Goal: Complete application form

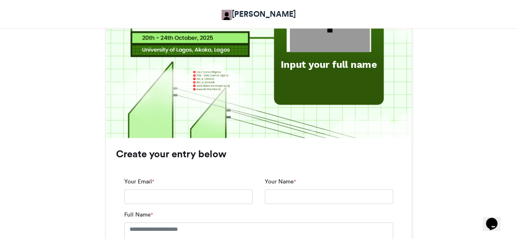
scroll to position [427, 0]
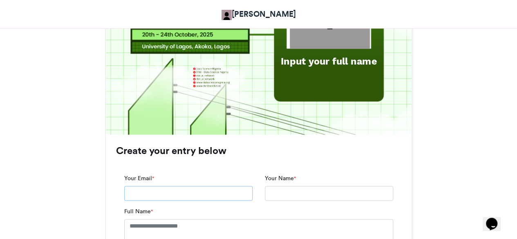
click at [169, 196] on input "Your Email *" at bounding box center [188, 193] width 128 height 15
type input "**********"
click at [286, 192] on input "Your Name *" at bounding box center [329, 193] width 128 height 15
type input "**********"
click at [189, 226] on textarea "Full Name *" at bounding box center [258, 239] width 269 height 41
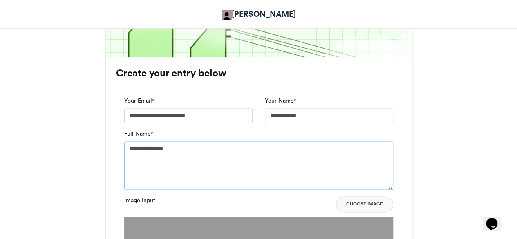
scroll to position [500, 0]
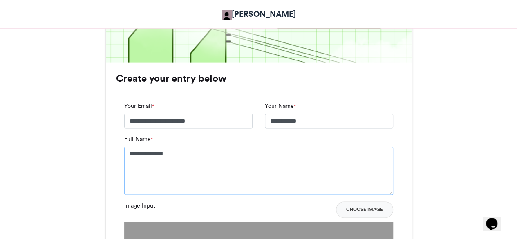
click at [159, 153] on textarea "**********" at bounding box center [258, 171] width 269 height 48
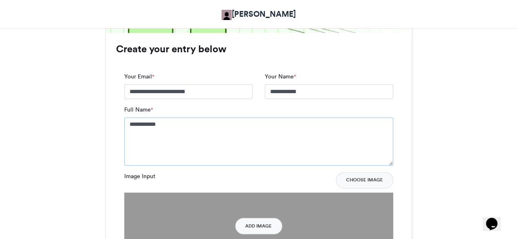
scroll to position [545, 0]
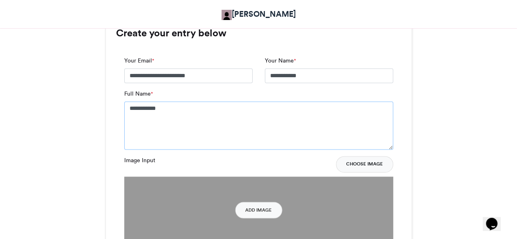
type textarea "**********"
click at [358, 164] on button "Choose Image" at bounding box center [364, 164] width 57 height 16
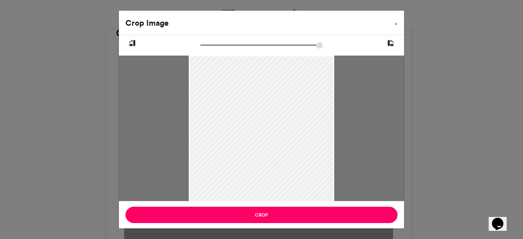
drag, startPoint x: 229, startPoint y: 97, endPoint x: 281, endPoint y: 126, distance: 59.8
click at [281, 126] on div at bounding box center [261, 129] width 145 height 181
drag, startPoint x: 261, startPoint y: 129, endPoint x: 286, endPoint y: 135, distance: 25.8
click at [286, 135] on div at bounding box center [261, 135] width 145 height 181
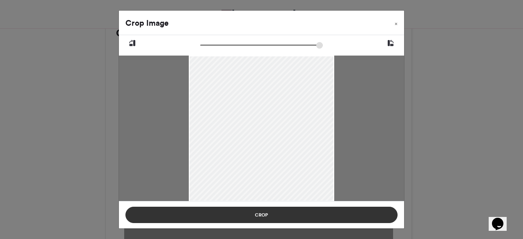
click at [252, 217] on button "Crop" at bounding box center [261, 215] width 272 height 16
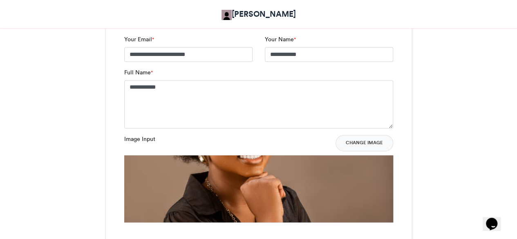
scroll to position [565, 0]
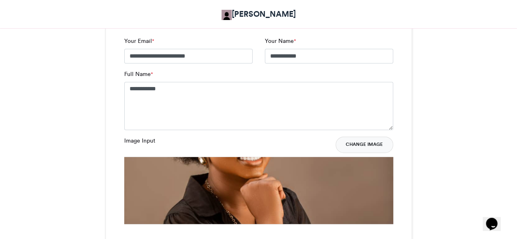
click at [355, 148] on button "Change Image" at bounding box center [364, 144] width 58 height 16
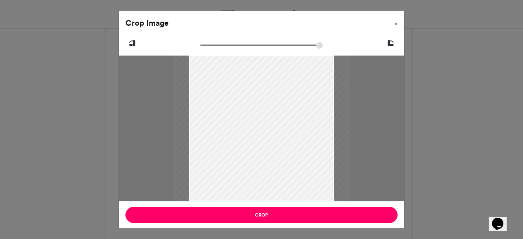
drag, startPoint x: 203, startPoint y: 44, endPoint x: 213, endPoint y: 43, distance: 9.4
click at [213, 43] on input "zoom" at bounding box center [261, 45] width 123 height 8
drag, startPoint x: 223, startPoint y: 101, endPoint x: 266, endPoint y: 103, distance: 42.1
click at [266, 103] on div at bounding box center [276, 130] width 177 height 221
drag, startPoint x: 212, startPoint y: 46, endPoint x: 225, endPoint y: 46, distance: 13.1
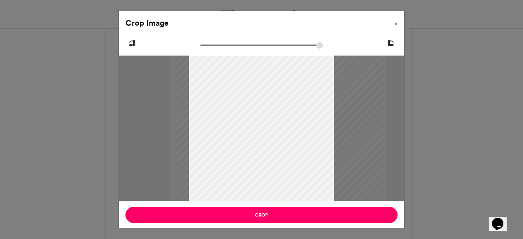
click at [225, 46] on input "zoom" at bounding box center [261, 45] width 123 height 8
drag, startPoint x: 248, startPoint y: 128, endPoint x: 250, endPoint y: 139, distance: 11.3
click at [250, 139] on div at bounding box center [282, 141] width 216 height 269
click at [269, 117] on div at bounding box center [284, 139] width 216 height 269
type input "******"
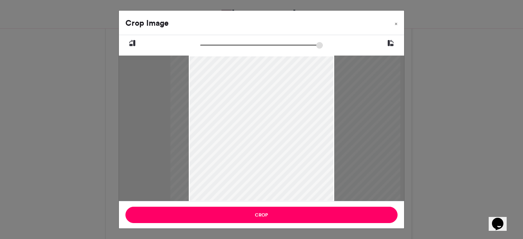
click at [229, 45] on input "zoom" at bounding box center [261, 45] width 123 height 8
drag, startPoint x: 239, startPoint y: 112, endPoint x: 230, endPoint y: 118, distance: 10.9
click at [230, 118] on div at bounding box center [276, 147] width 230 height 288
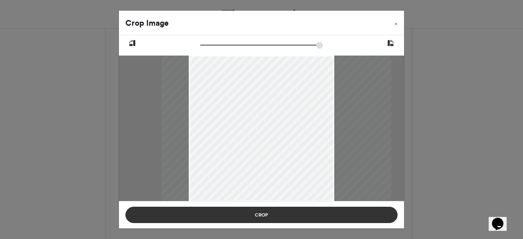
click at [260, 213] on button "Crop" at bounding box center [261, 215] width 272 height 16
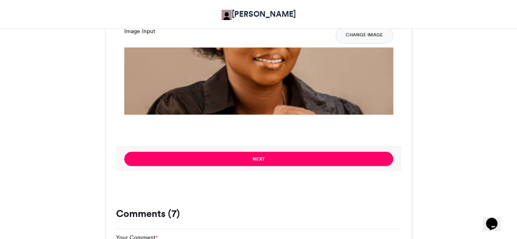
scroll to position [694, 0]
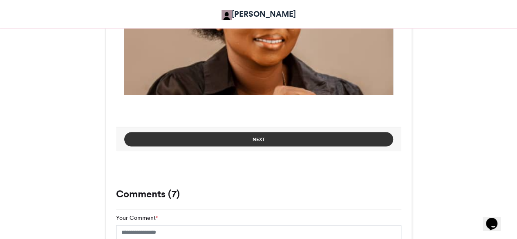
click at [279, 138] on button "Next" at bounding box center [258, 139] width 269 height 14
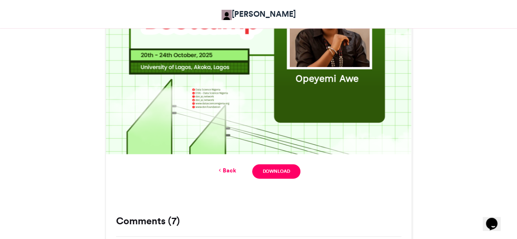
scroll to position [399, 0]
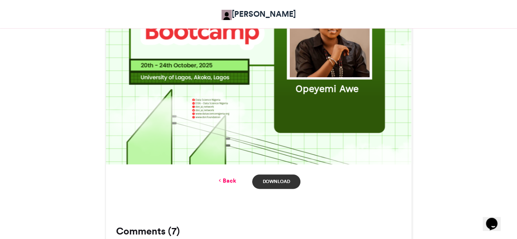
click at [276, 179] on link "Download" at bounding box center [276, 181] width 48 height 14
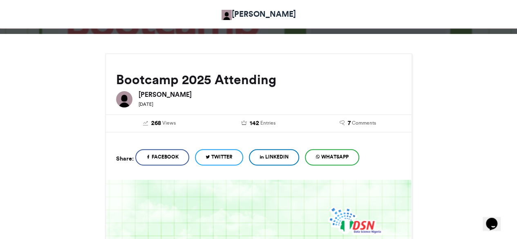
scroll to position [54, 0]
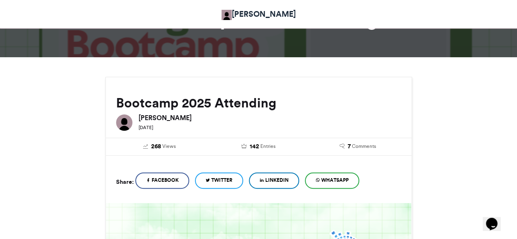
click at [270, 181] on link "LinkedIn" at bounding box center [274, 180] width 50 height 16
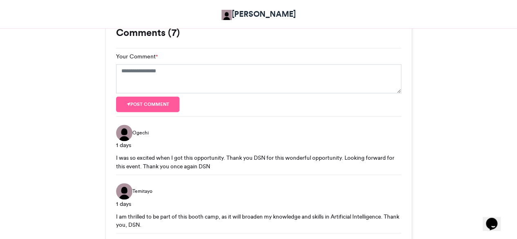
scroll to position [598, 0]
